Goal: Transaction & Acquisition: Purchase product/service

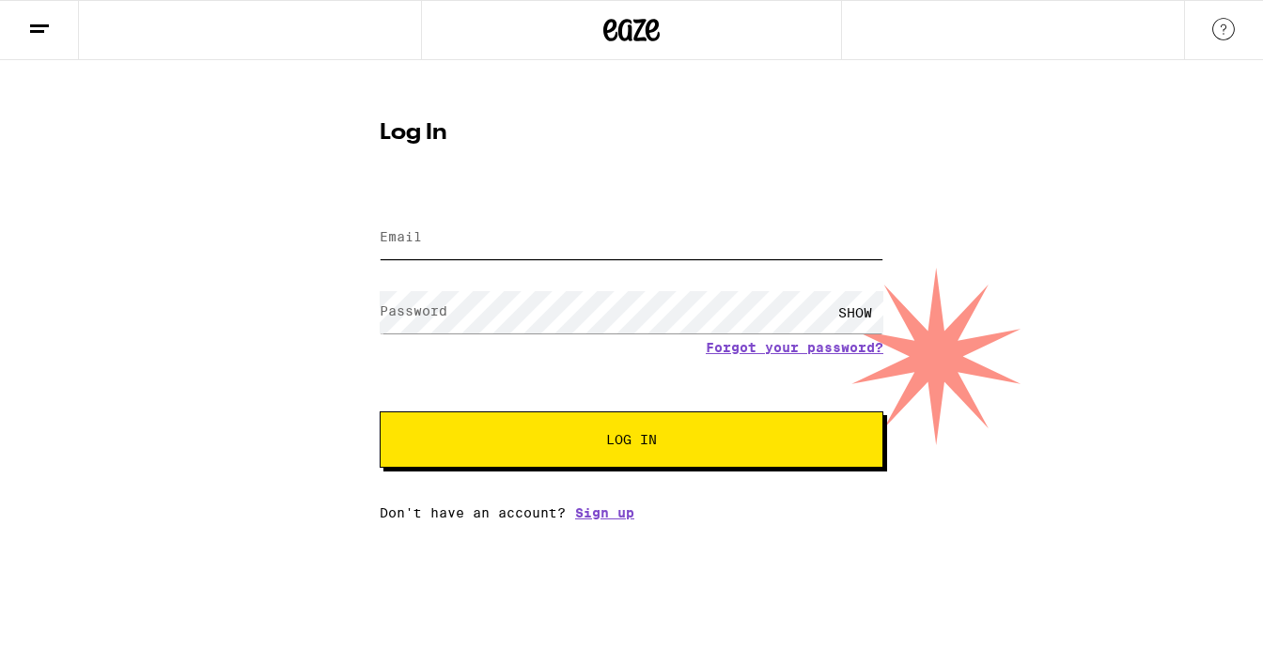
type input "[EMAIL_ADDRESS][DOMAIN_NAME]"
click at [577, 434] on button "Log In" at bounding box center [632, 440] width 504 height 56
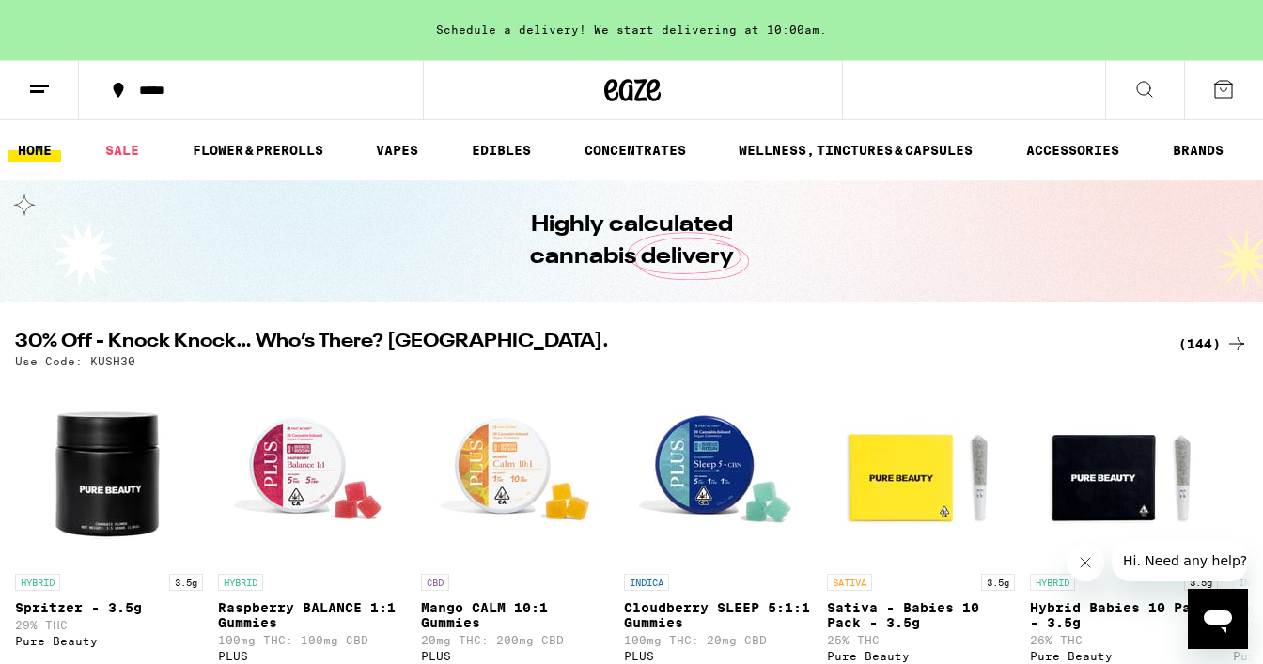
click at [217, 80] on button "*****" at bounding box center [251, 90] width 344 height 56
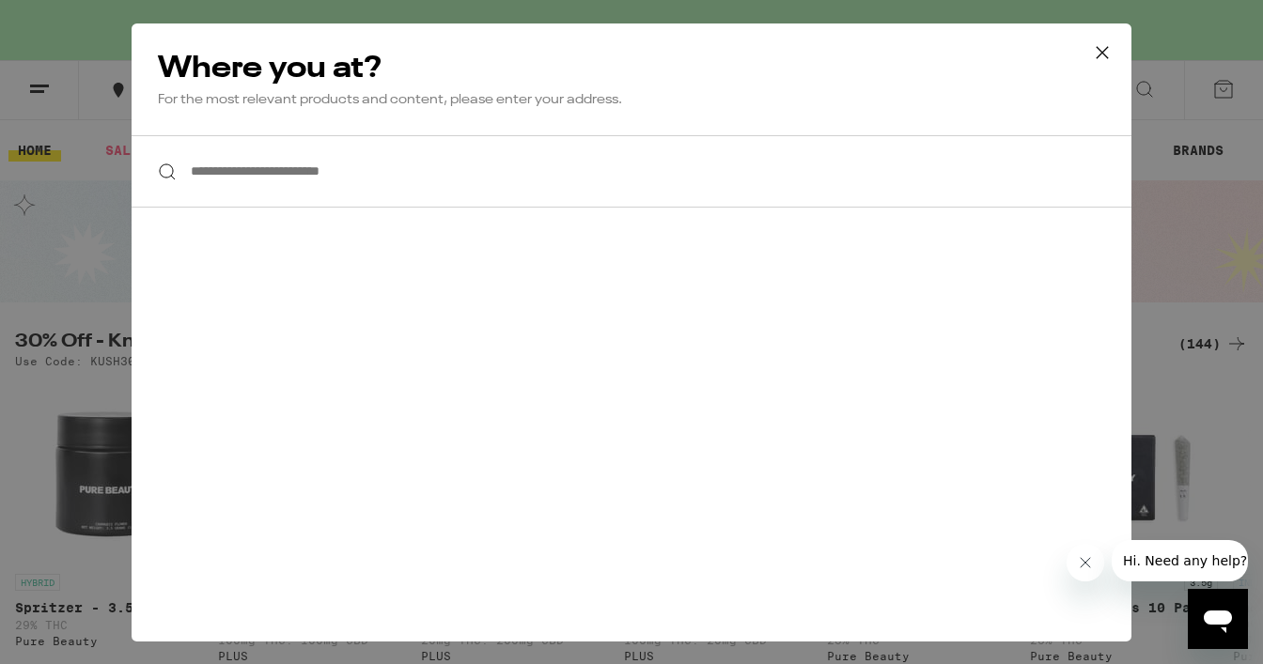
click at [355, 168] on input "**********" at bounding box center [632, 171] width 1000 height 72
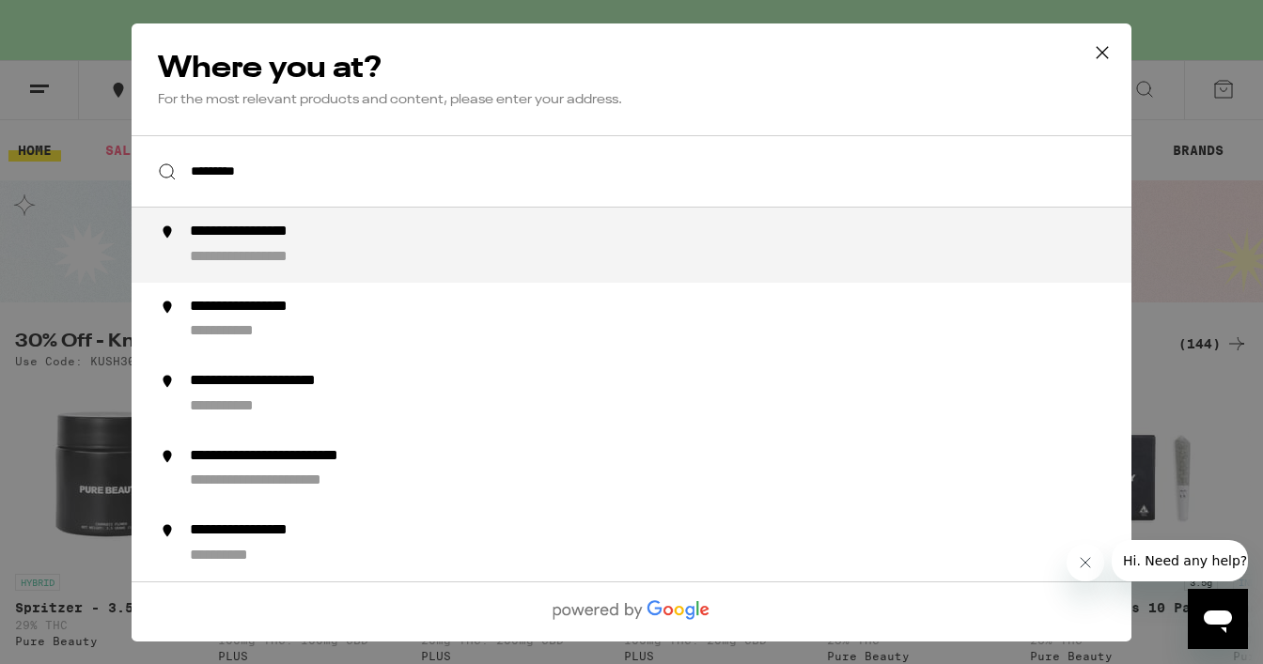
click at [356, 222] on li "**********" at bounding box center [632, 245] width 1000 height 75
type input "**********"
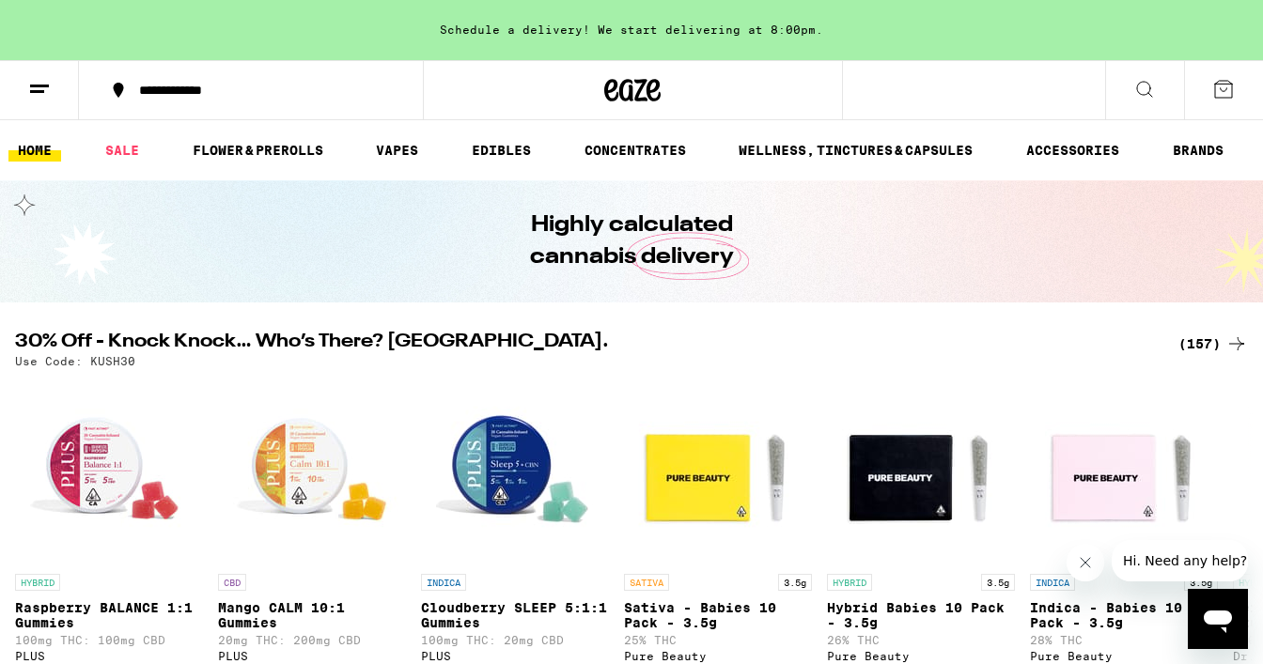
click at [1151, 86] on icon at bounding box center [1144, 89] width 23 height 23
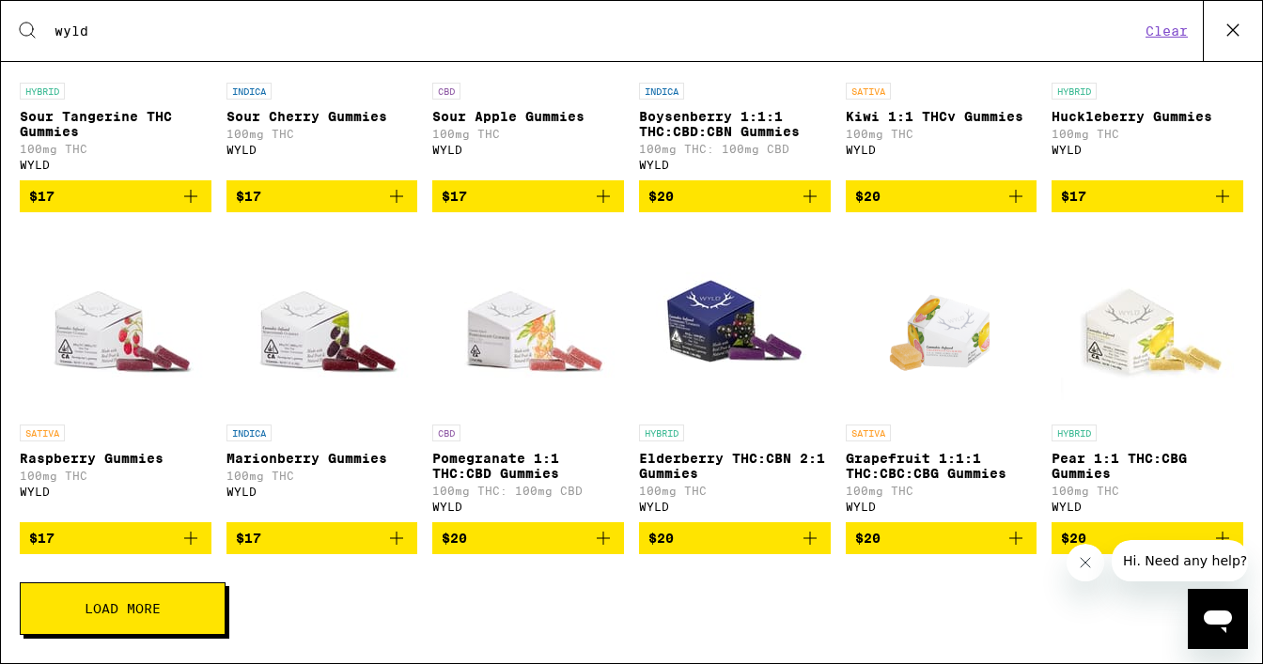
scroll to position [527, 0]
type input "wyld"
click at [186, 537] on icon "Add to bag" at bounding box center [190, 538] width 13 height 13
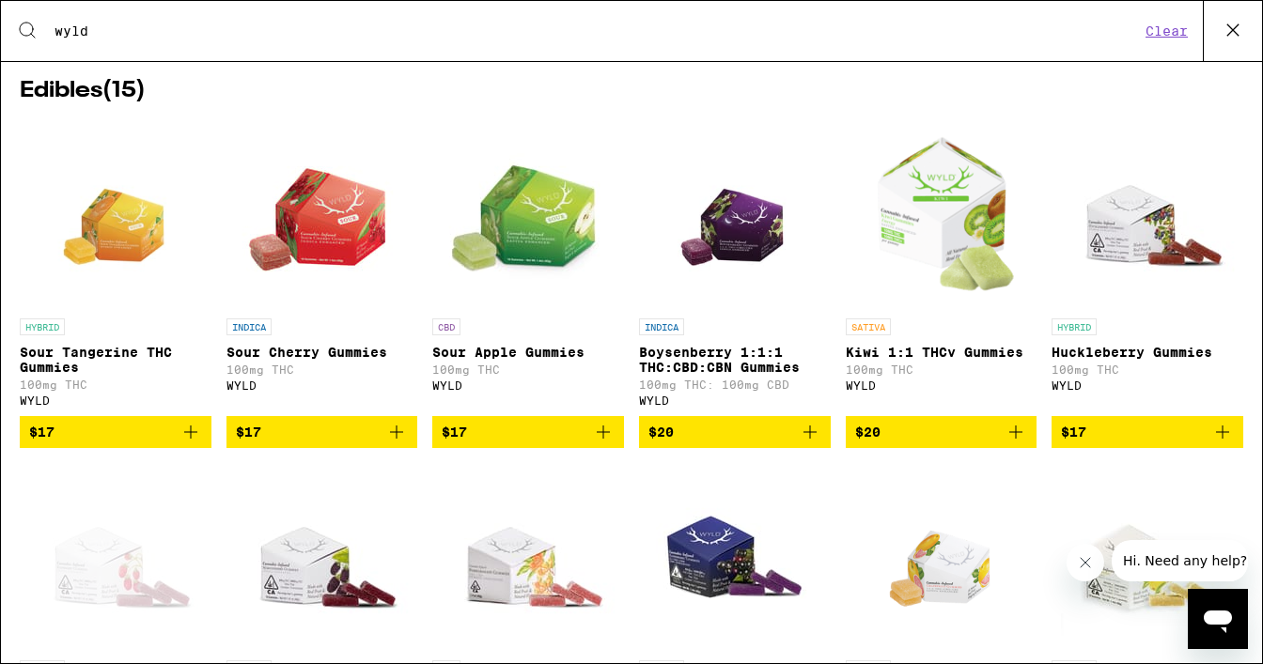
scroll to position [0, 0]
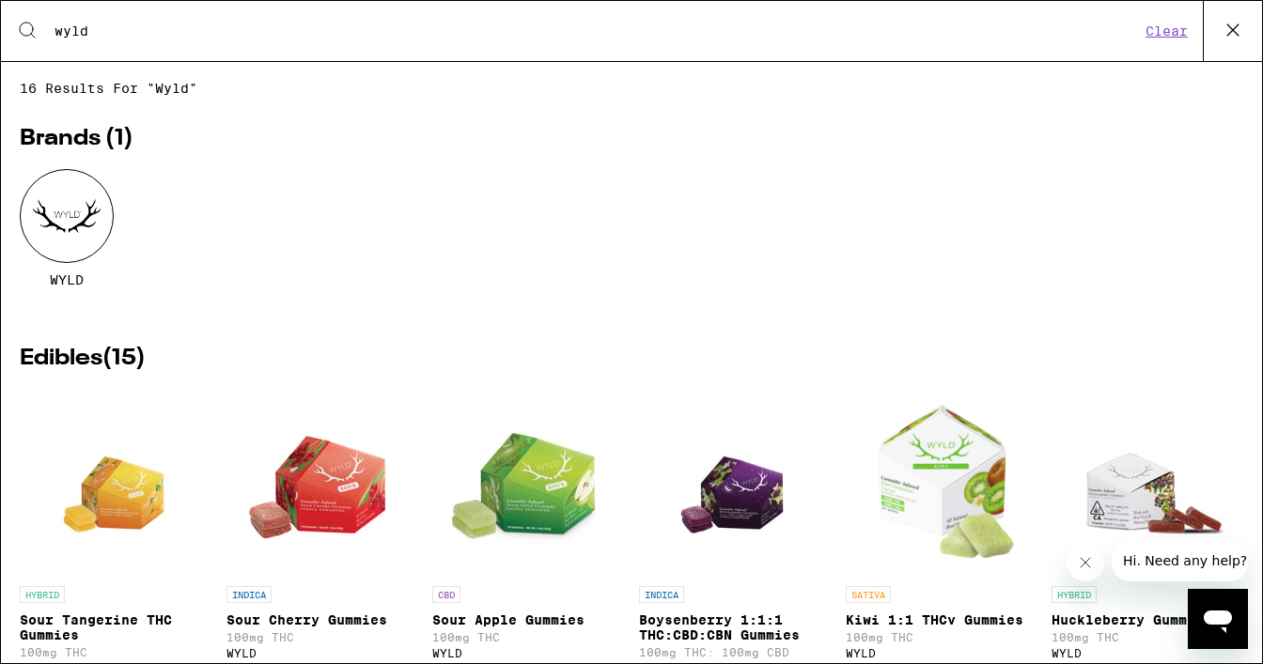
click at [1235, 28] on icon at bounding box center [1232, 29] width 11 height 11
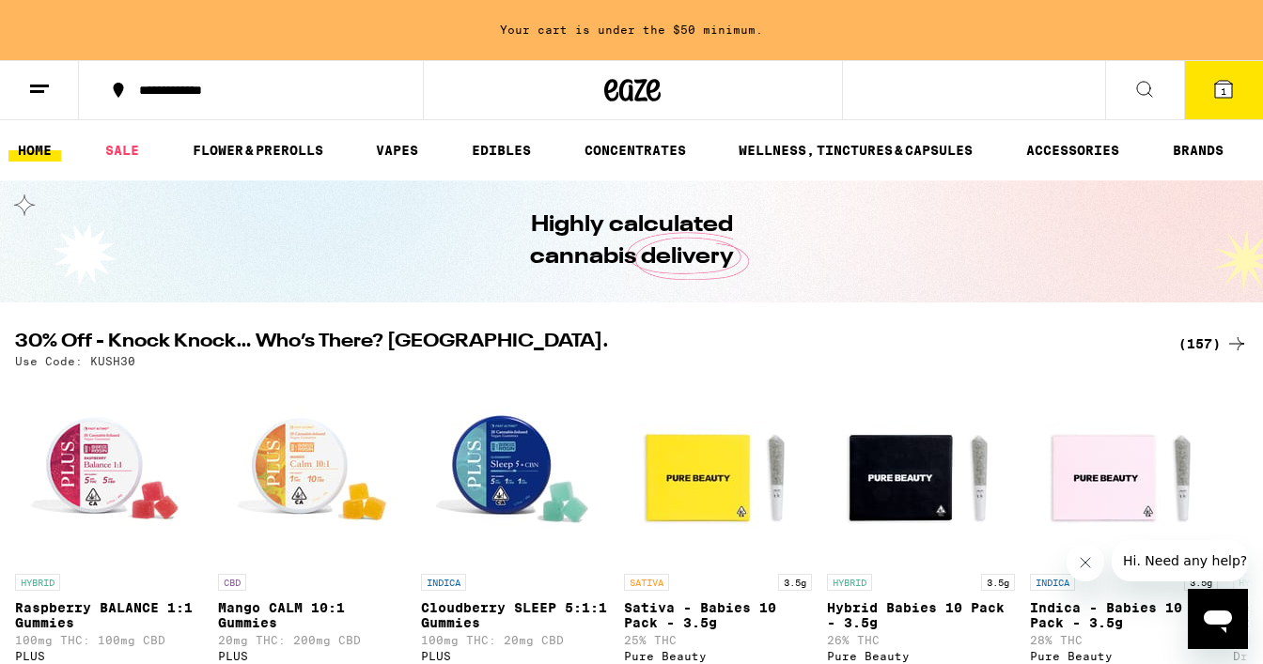
click at [1144, 90] on icon at bounding box center [1144, 89] width 23 height 23
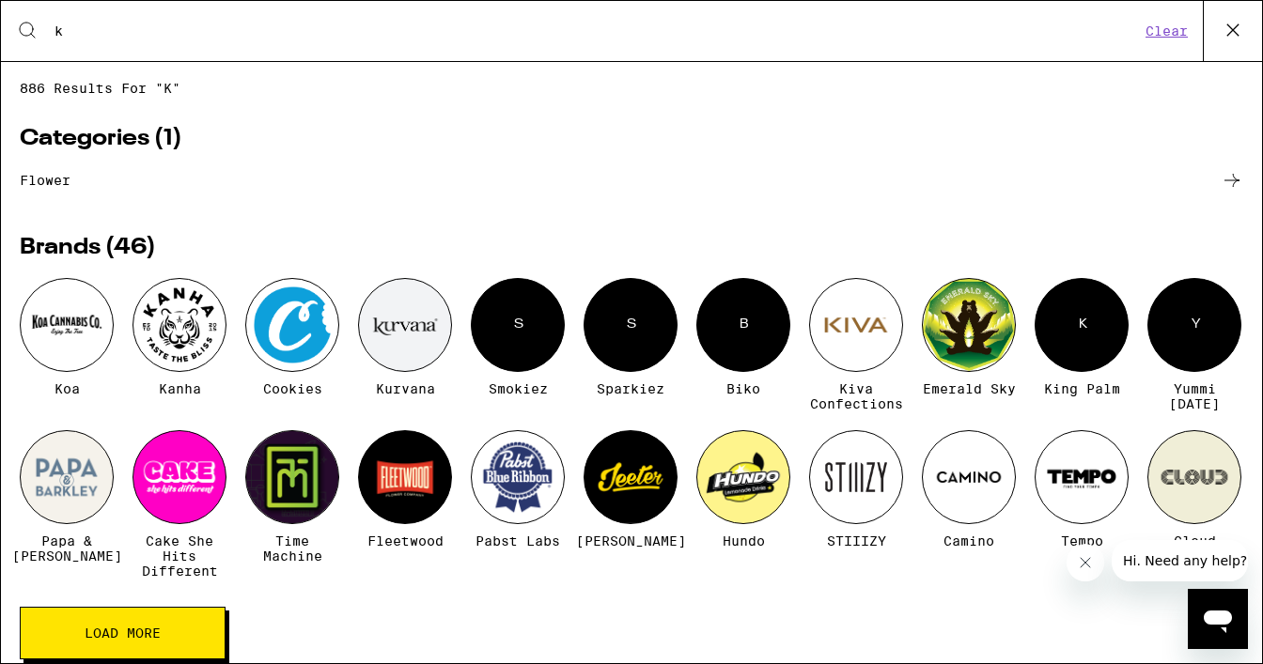
type input "k"
click at [175, 366] on div at bounding box center [179, 325] width 94 height 94
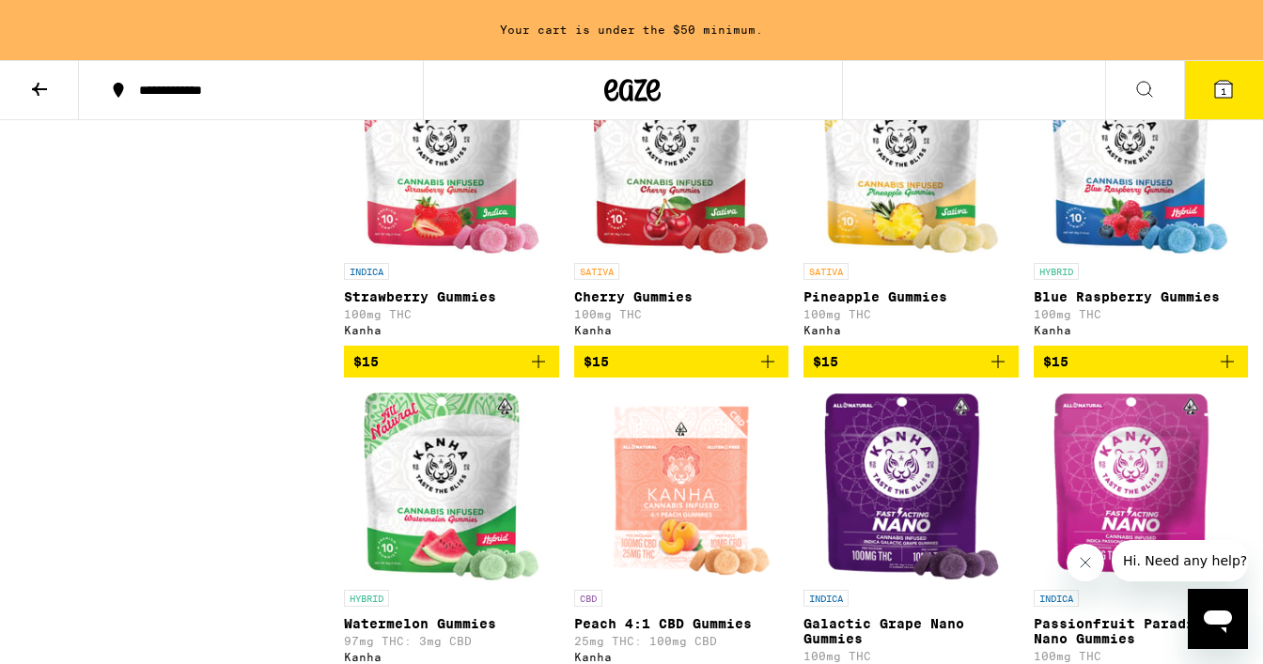
scroll to position [939, 0]
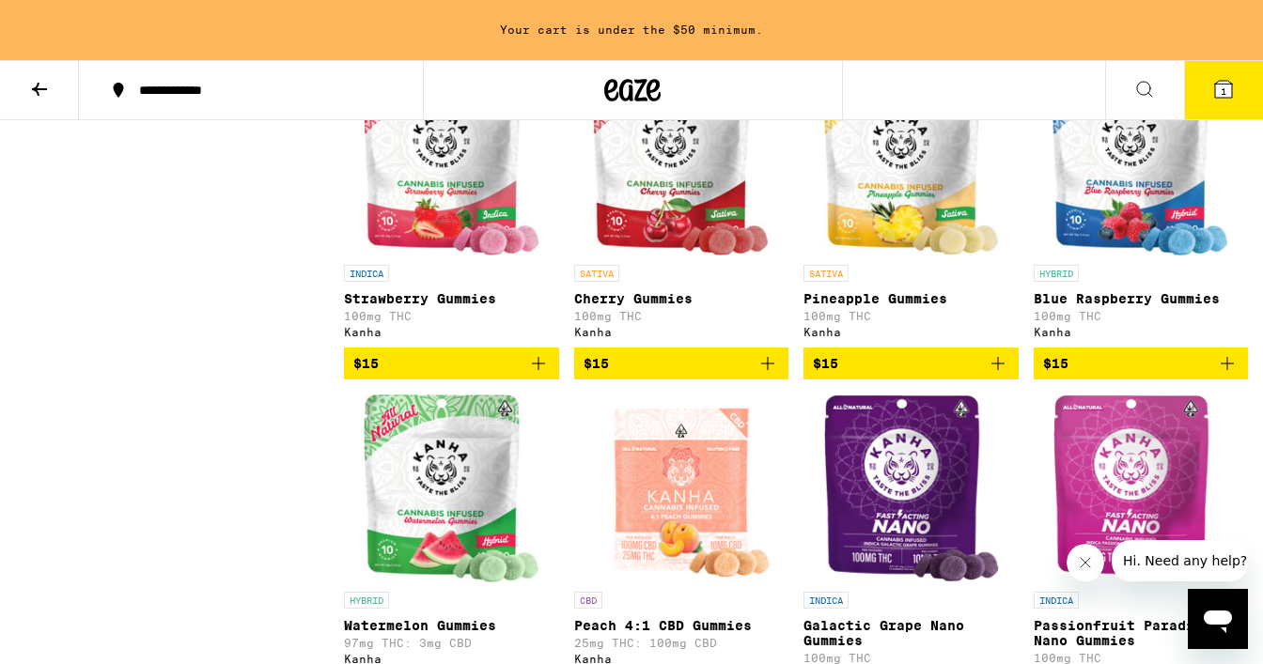
click at [1117, 375] on span "$15" at bounding box center [1141, 363] width 196 height 23
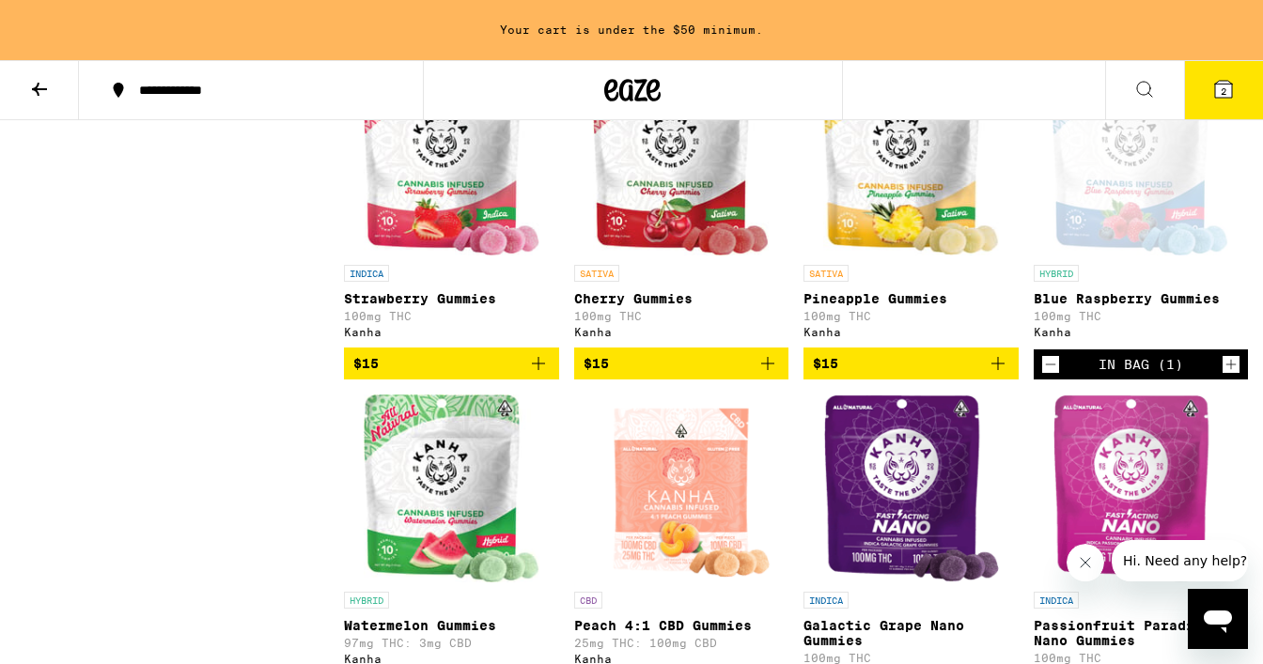
scroll to position [0, 0]
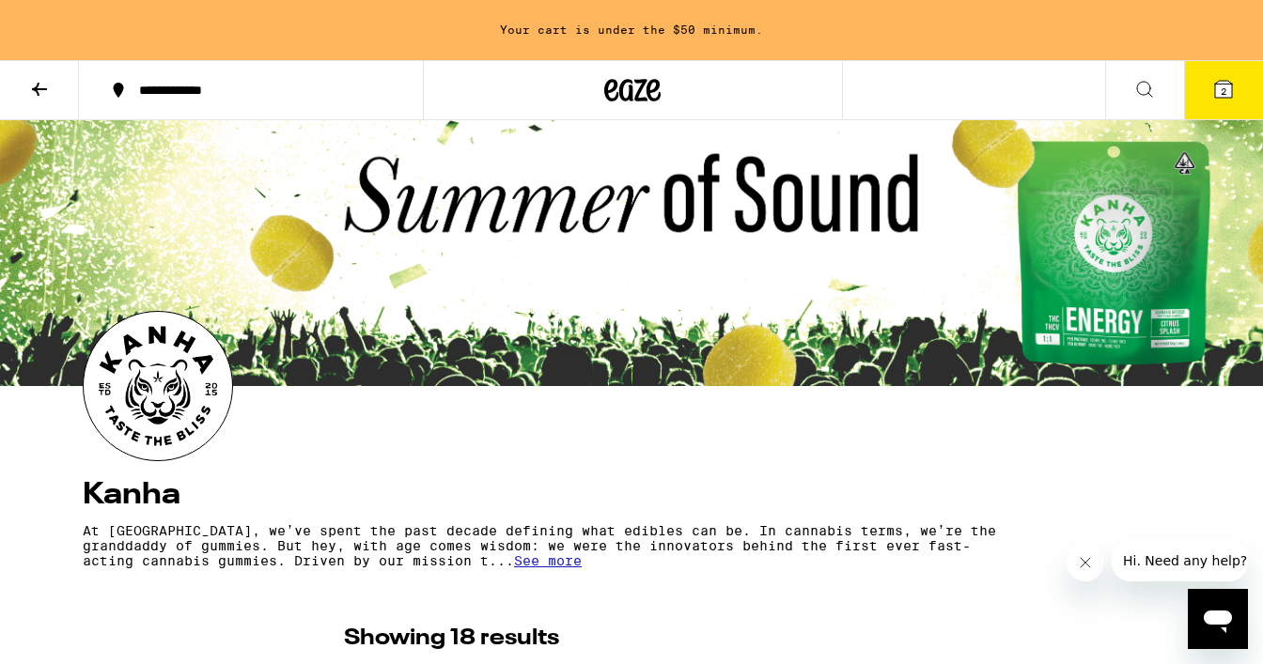
click at [1221, 109] on button "2" at bounding box center [1223, 90] width 79 height 58
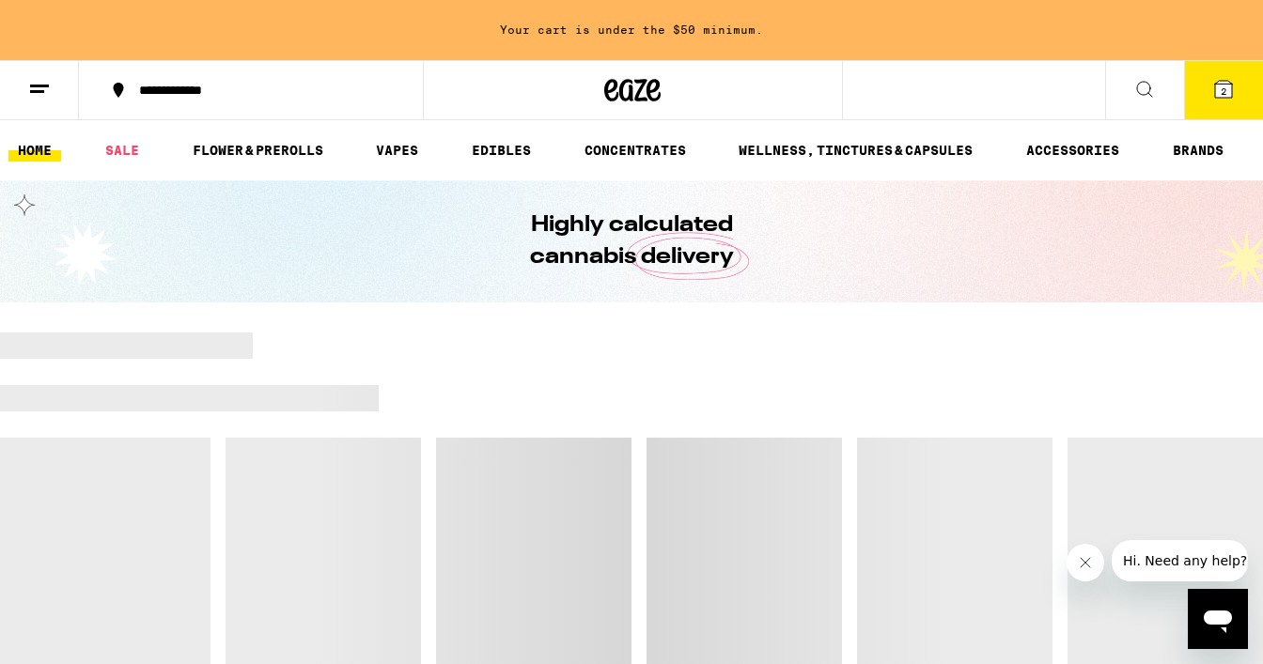
click at [1234, 102] on button "2" at bounding box center [1223, 90] width 79 height 58
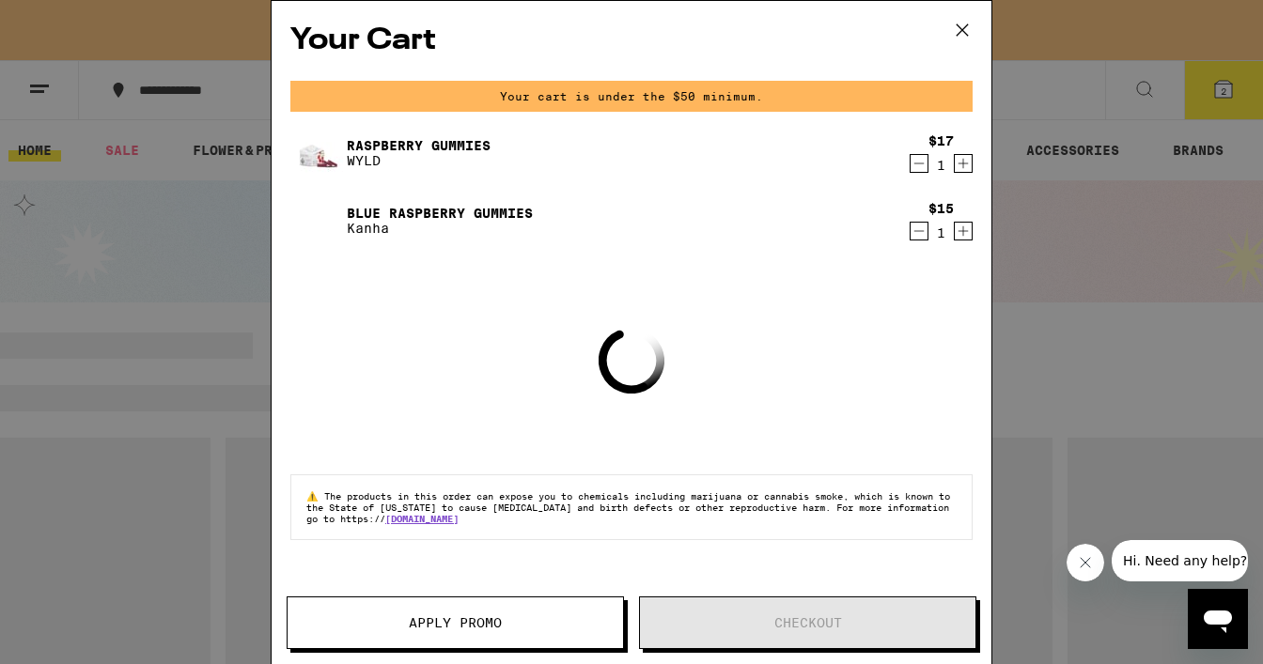
click at [959, 24] on icon at bounding box center [962, 30] width 28 height 28
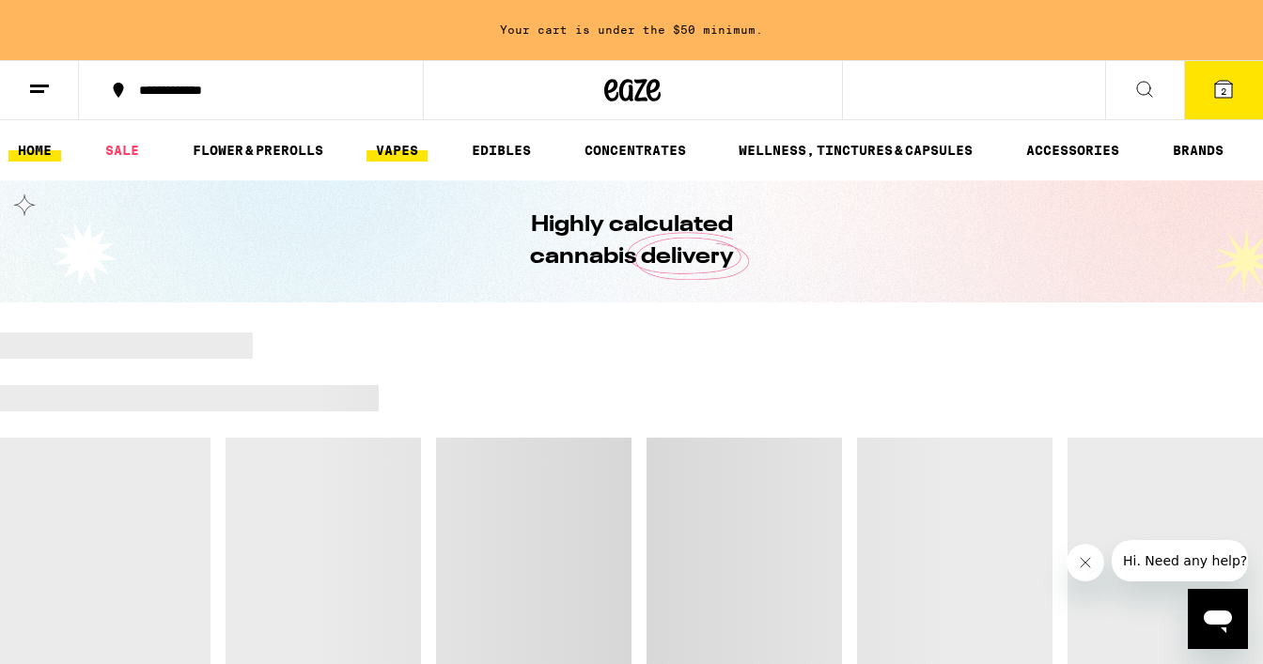
click at [393, 147] on link "VAPES" at bounding box center [396, 150] width 61 height 23
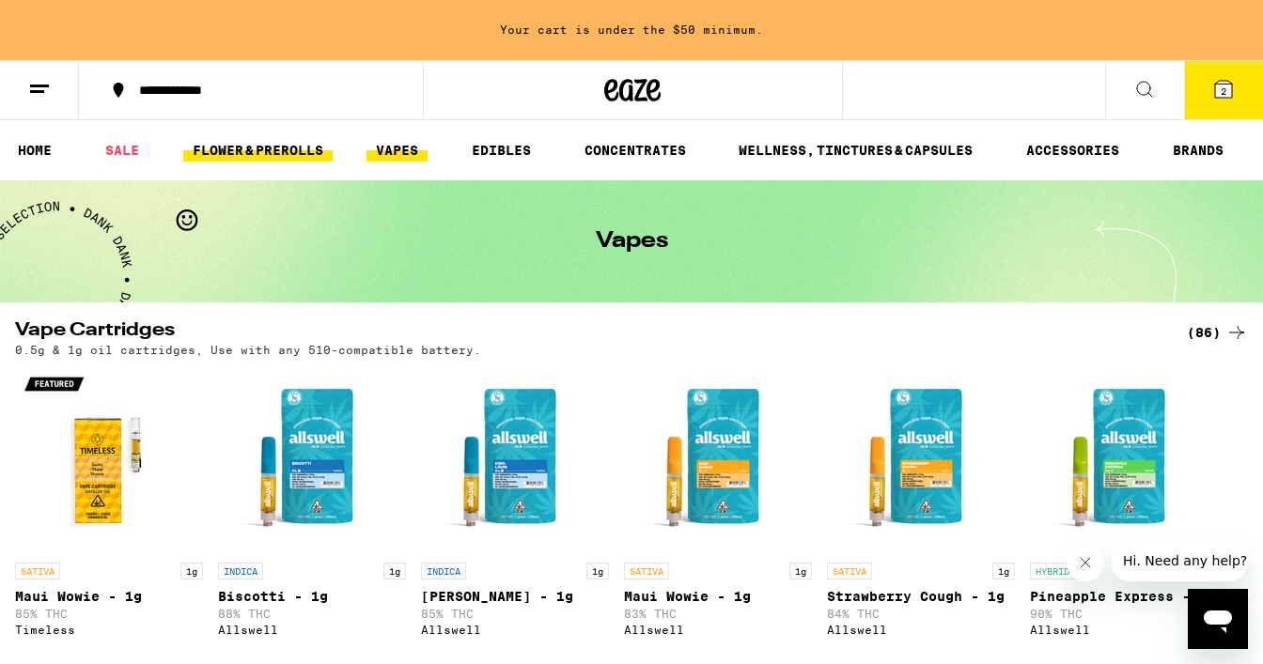
click at [247, 157] on link "FLOWER & PREROLLS" at bounding box center [257, 150] width 149 height 23
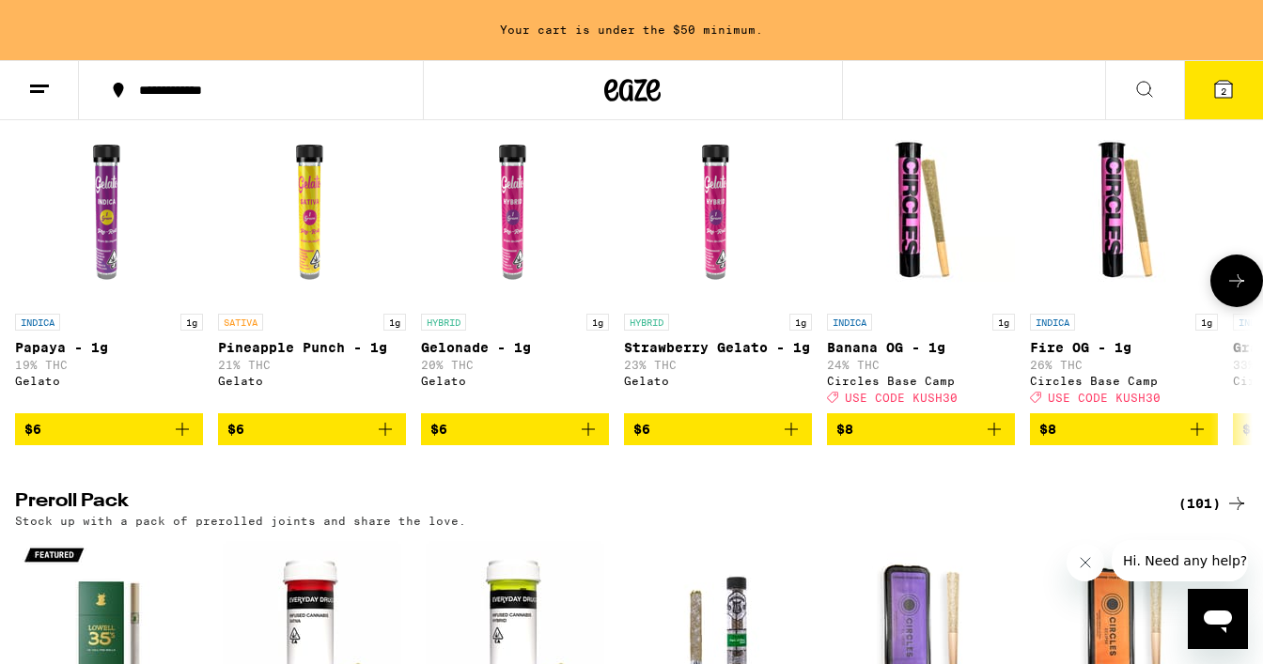
scroll to position [1126, 0]
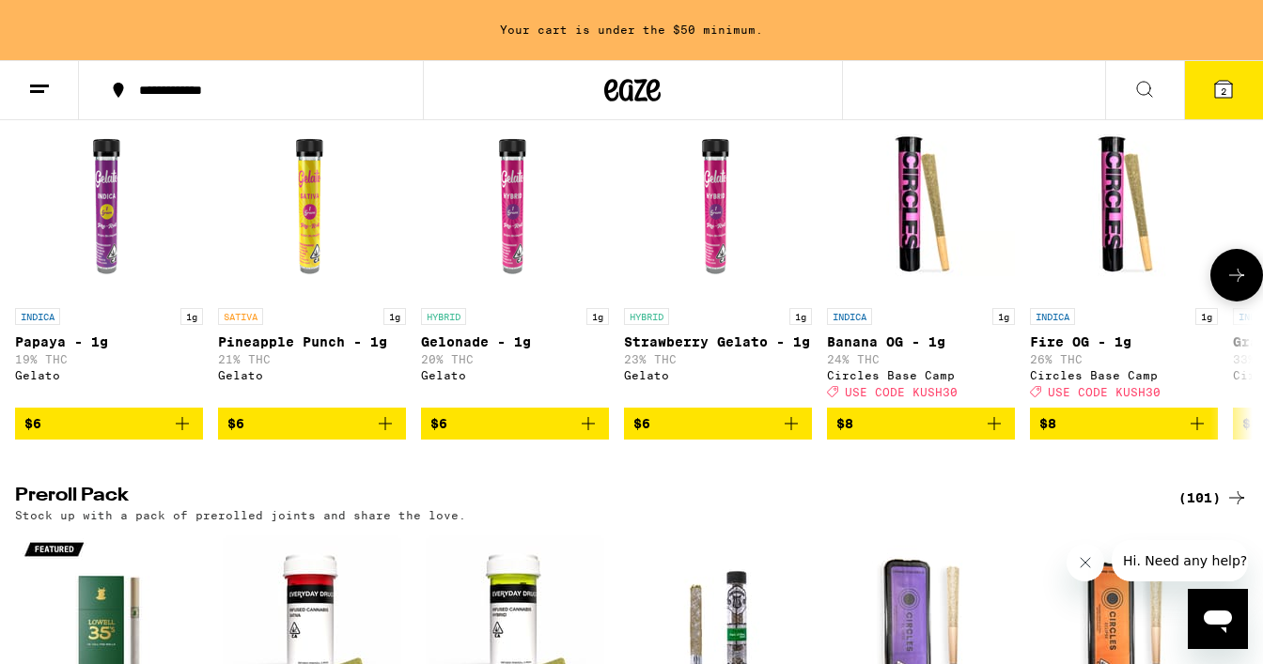
click at [1253, 302] on button at bounding box center [1236, 275] width 53 height 53
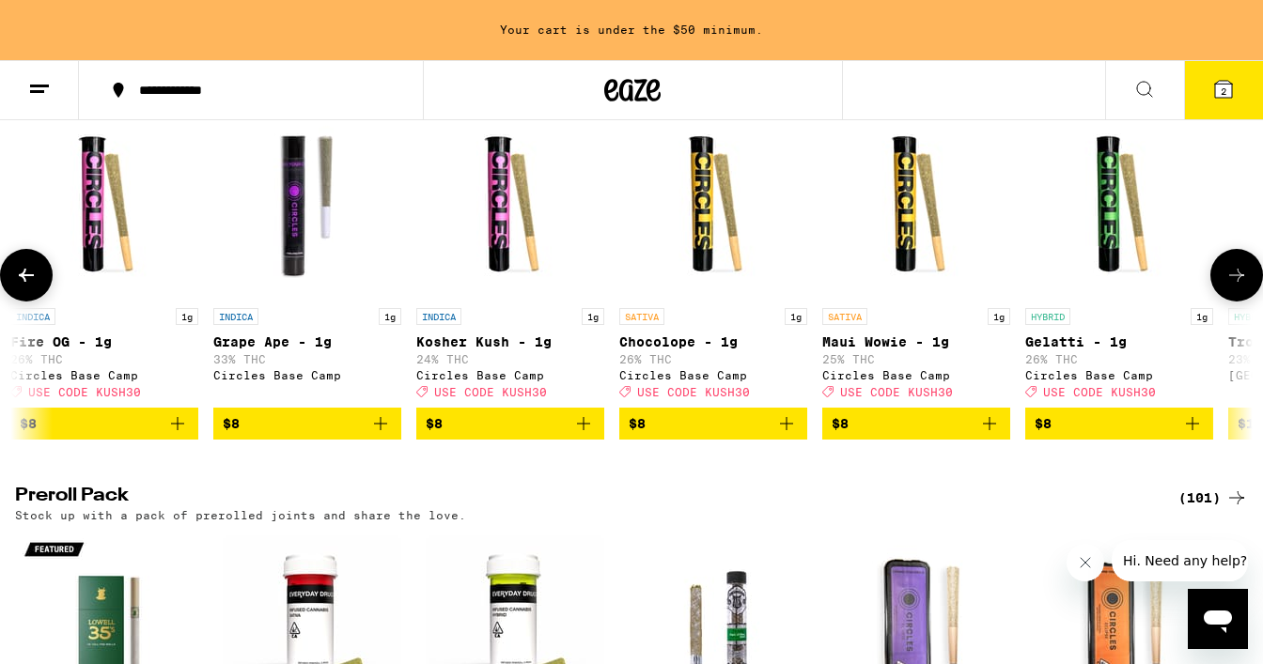
scroll to position [0, 1028]
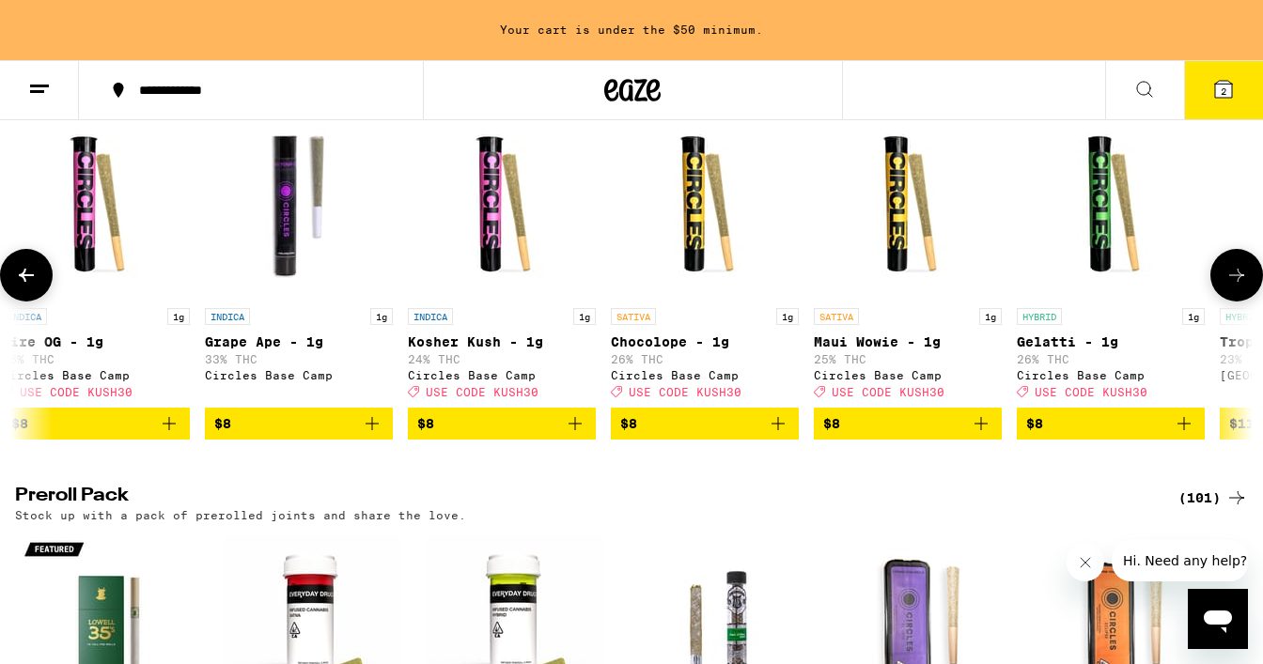
click at [777, 435] on icon "Add to bag" at bounding box center [778, 423] width 23 height 23
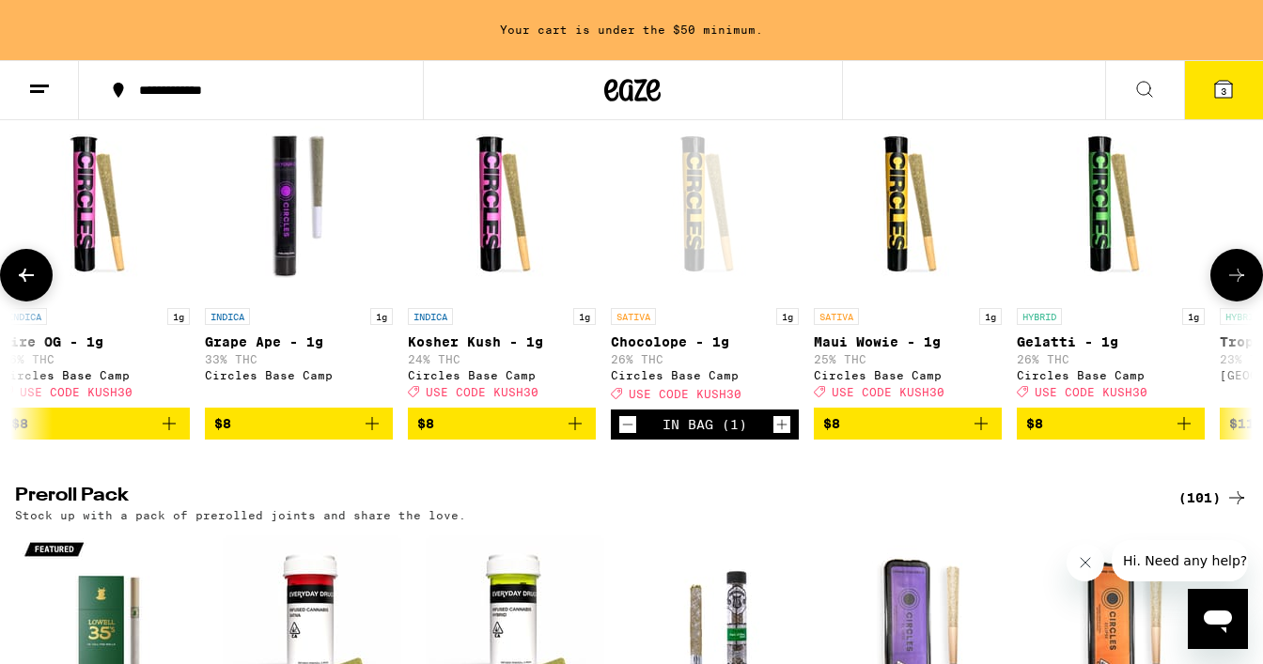
click at [1188, 435] on icon "Add to bag" at bounding box center [1184, 423] width 23 height 23
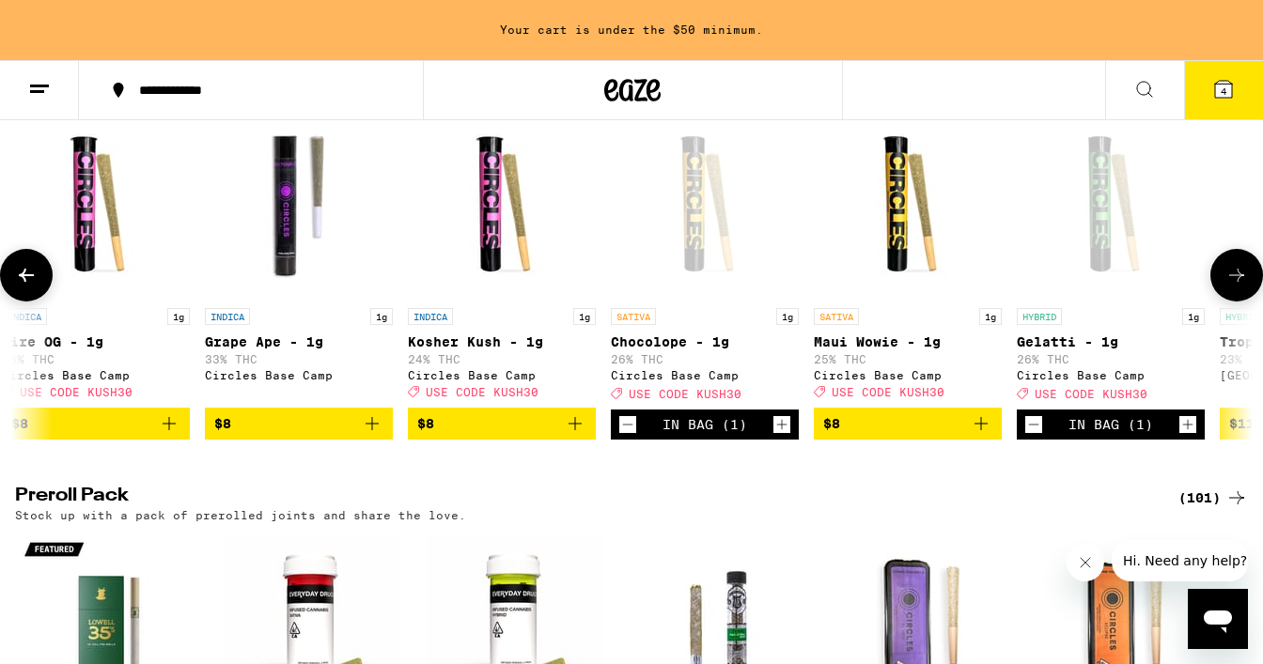
click at [1238, 287] on icon at bounding box center [1236, 275] width 23 height 23
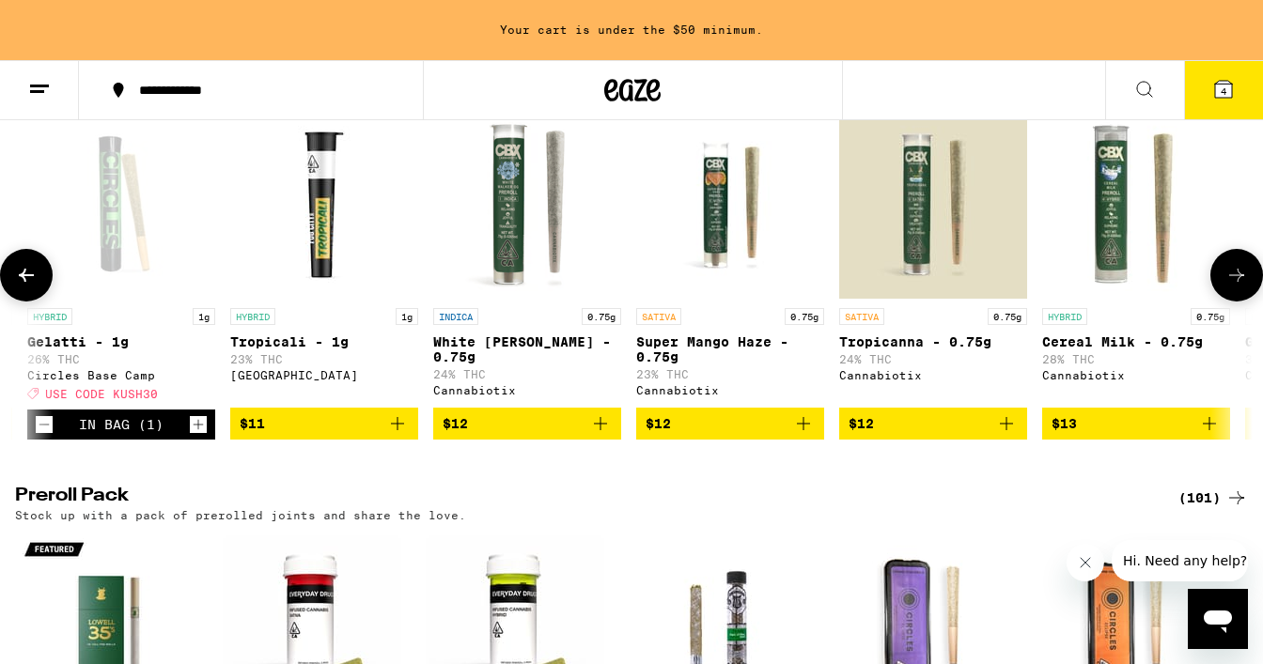
scroll to position [0, 2056]
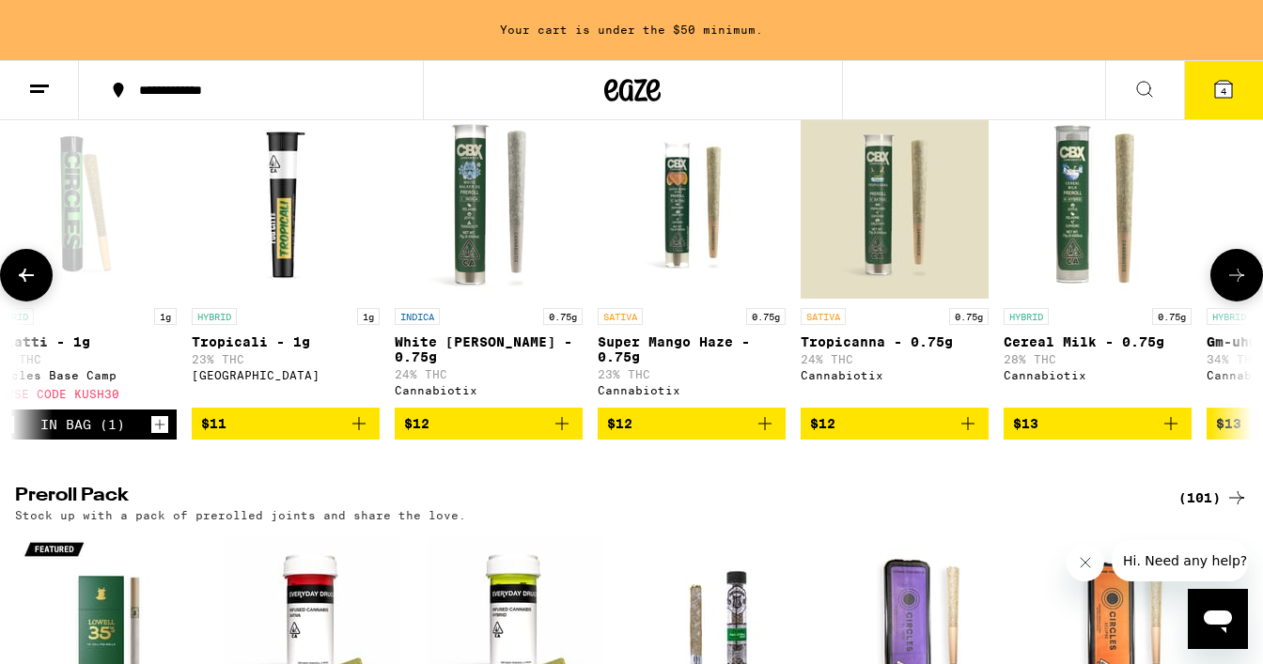
click at [31, 287] on icon at bounding box center [26, 275] width 23 height 23
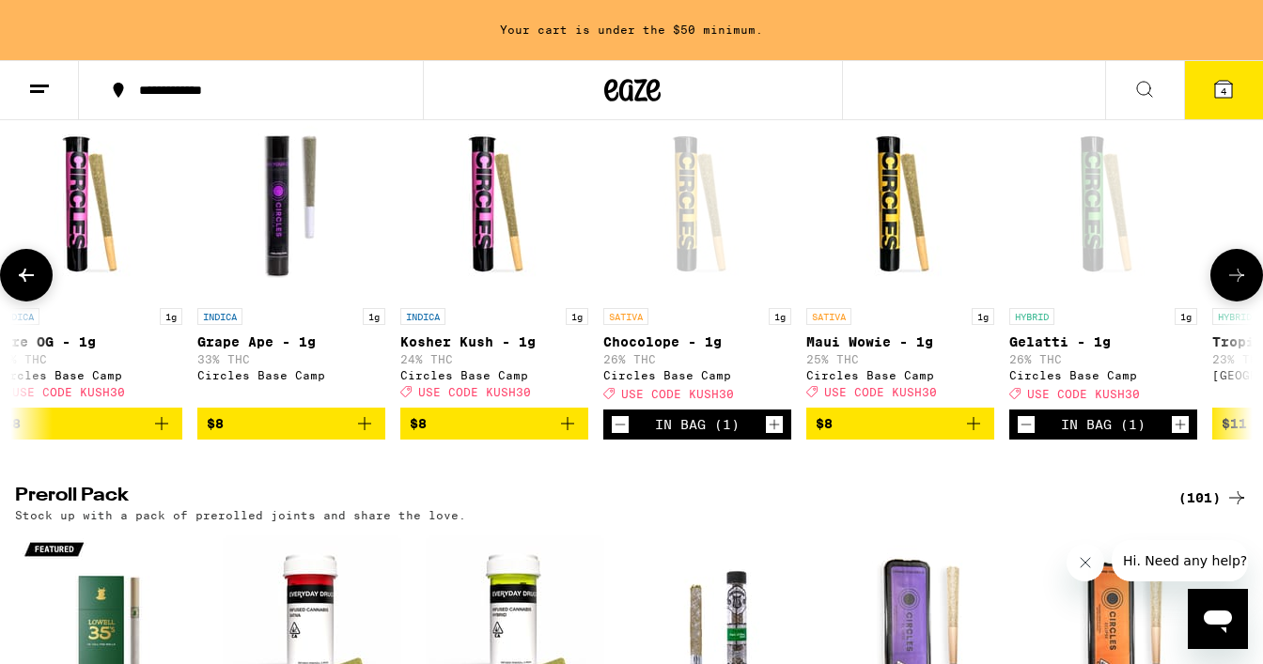
scroll to position [0, 1028]
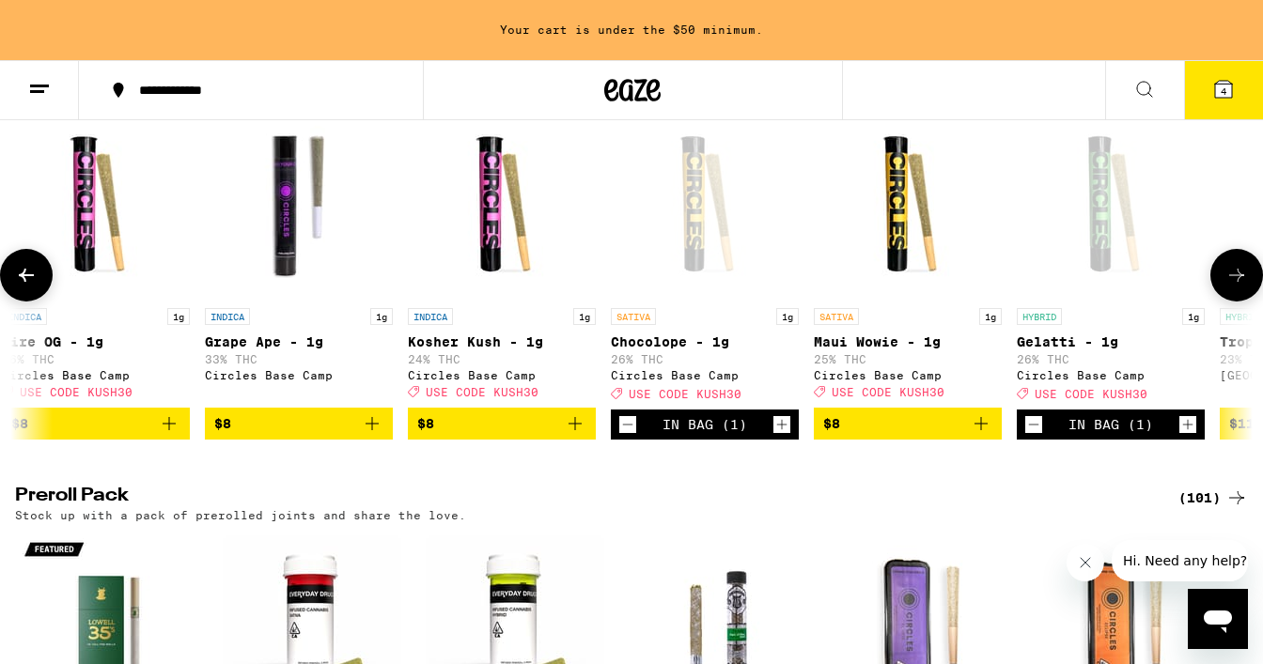
click at [783, 436] on icon "Increment" at bounding box center [781, 424] width 17 height 23
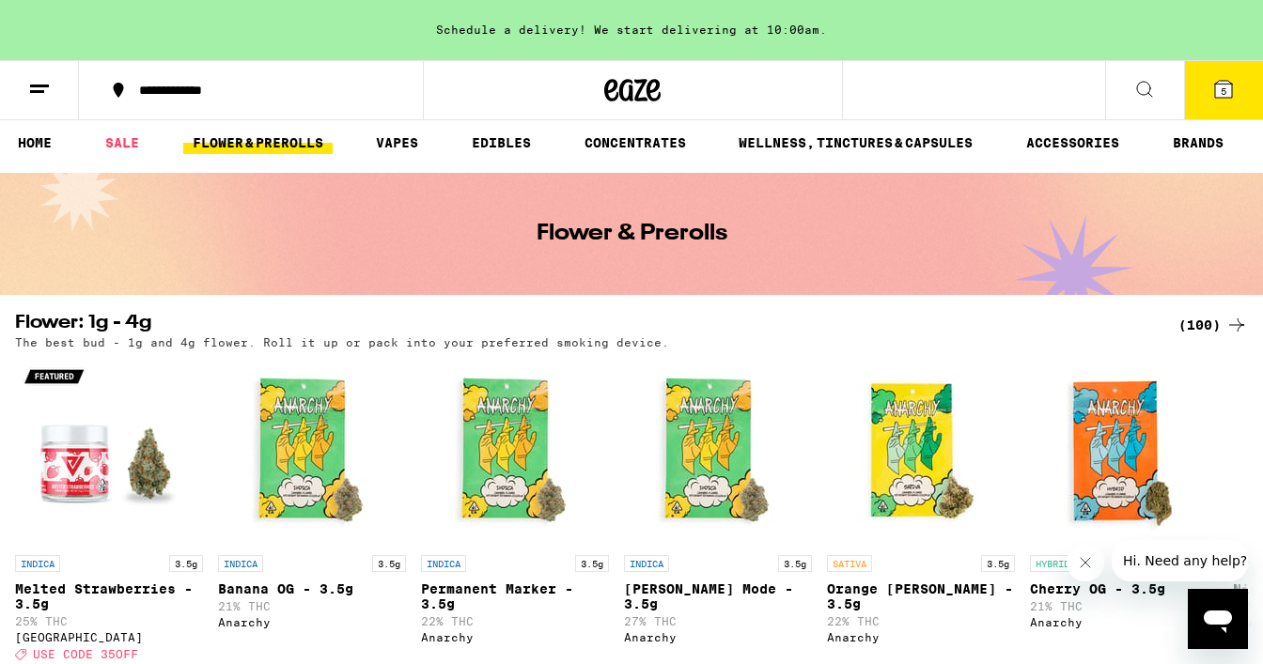
scroll to position [9, 0]
